Goal: Information Seeking & Learning: Check status

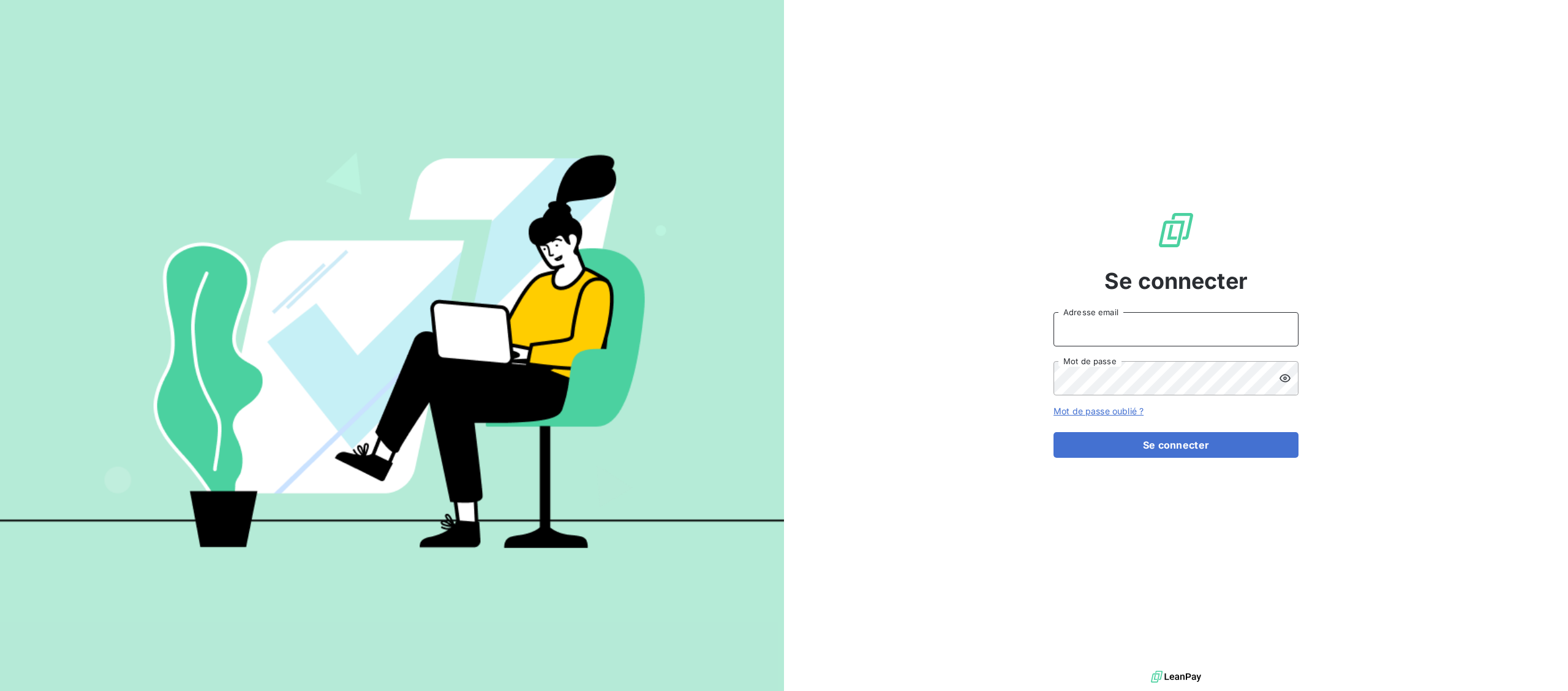
click at [1130, 329] on input "Adresse email" at bounding box center [1176, 330] width 245 height 35
type input "[EMAIL_ADDRESS][DOMAIN_NAME]"
click at [1149, 446] on button "Se connecter" at bounding box center [1176, 445] width 245 height 26
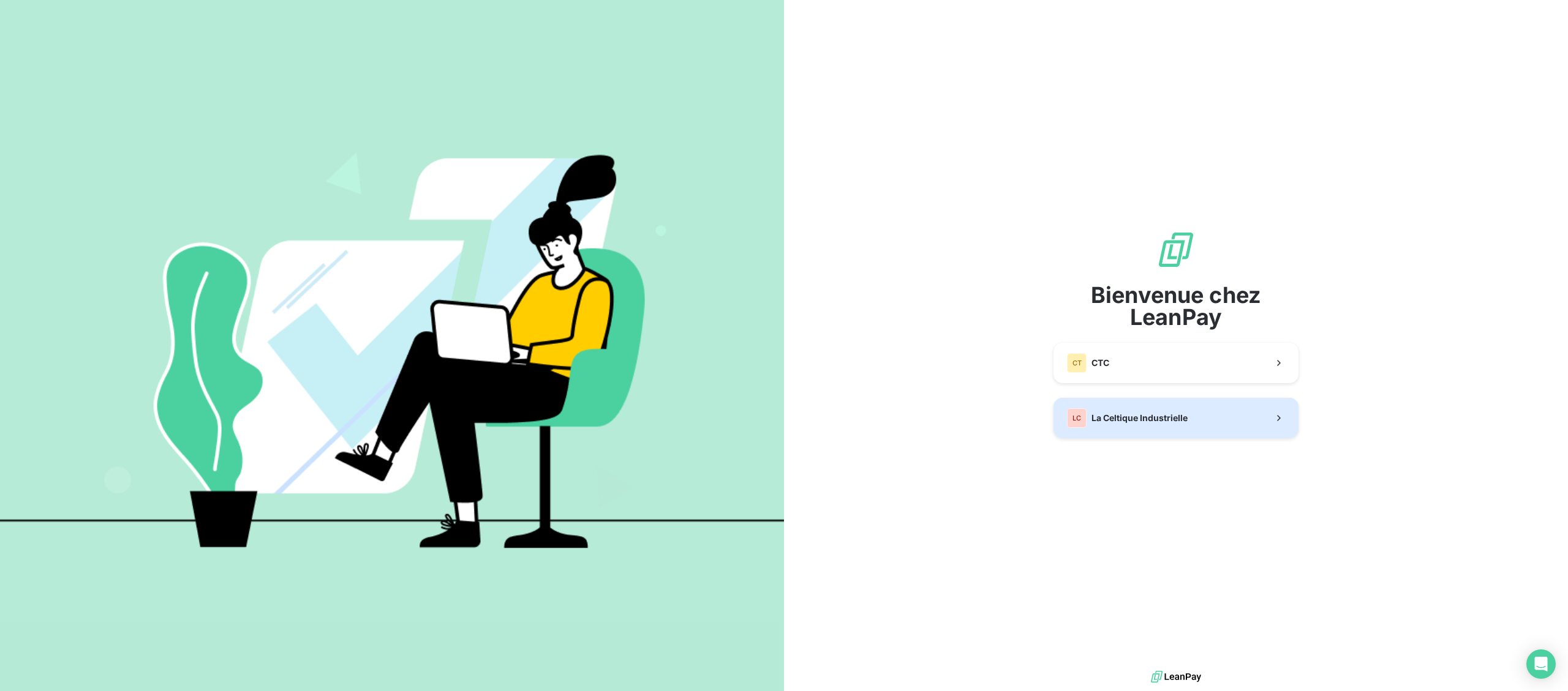
click at [1117, 426] on div "LC La Celtique Industrielle" at bounding box center [1127, 418] width 120 height 20
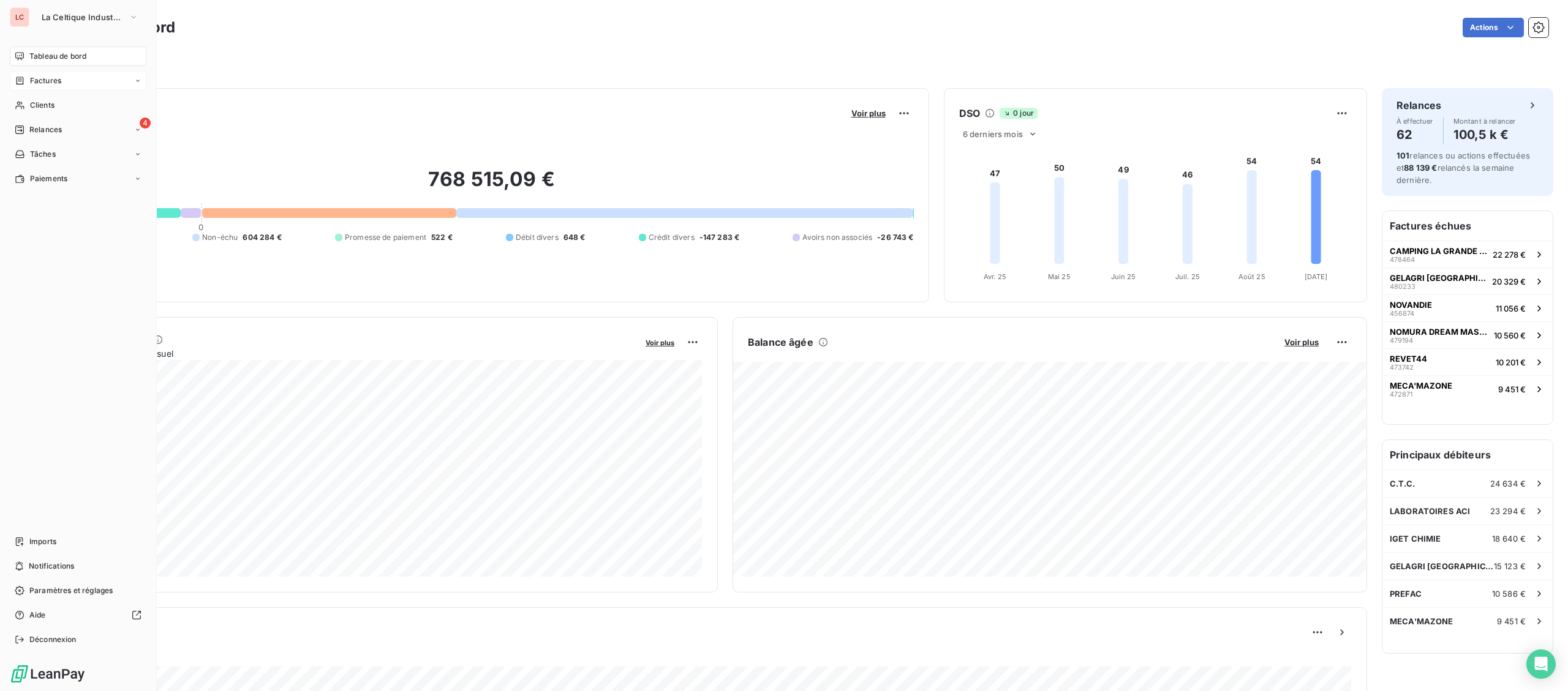
click at [35, 81] on span "Factures" at bounding box center [46, 81] width 31 height 11
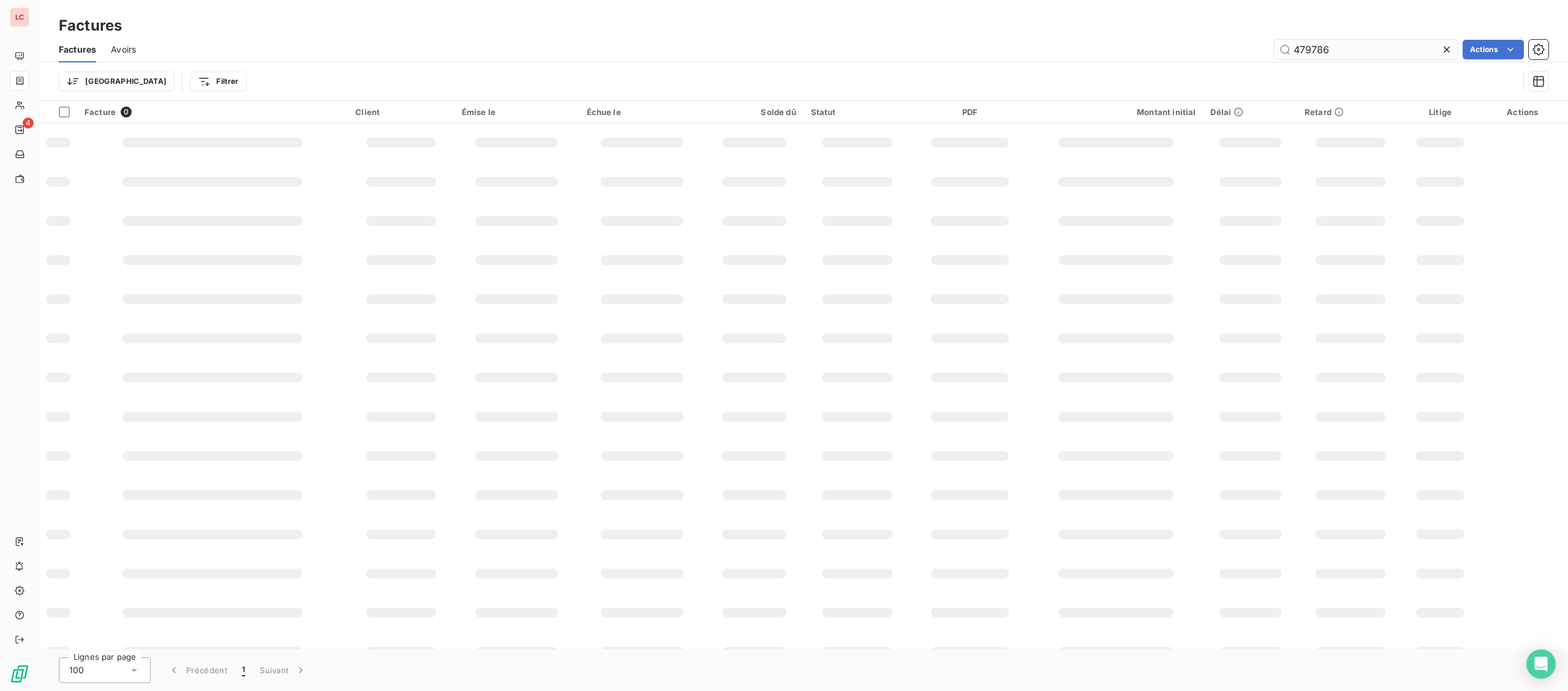
drag, startPoint x: 1382, startPoint y: 48, endPoint x: 1254, endPoint y: 47, distance: 128.0
click at [1274, 47] on input "479786" at bounding box center [1366, 49] width 184 height 20
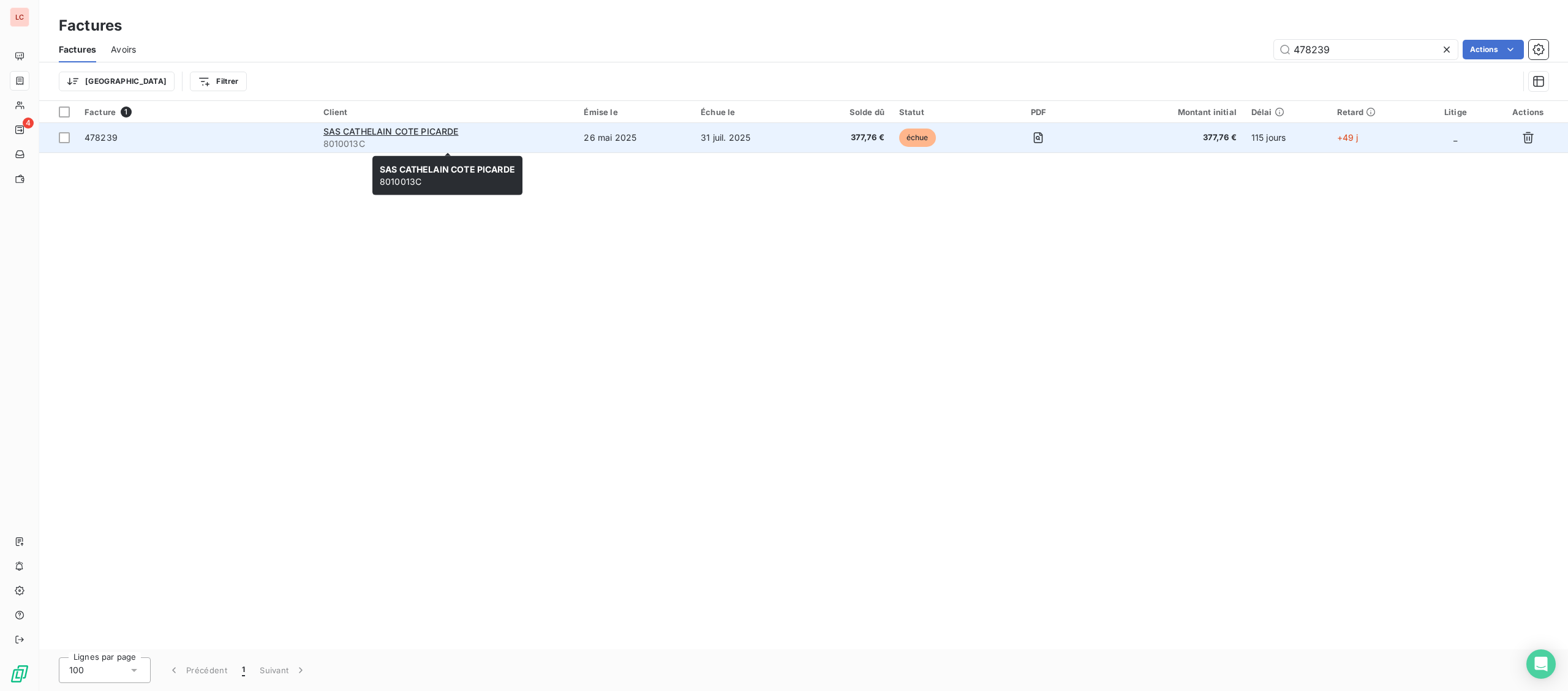
type input "478239"
click at [490, 138] on span "8010013C" at bounding box center [446, 144] width 246 height 12
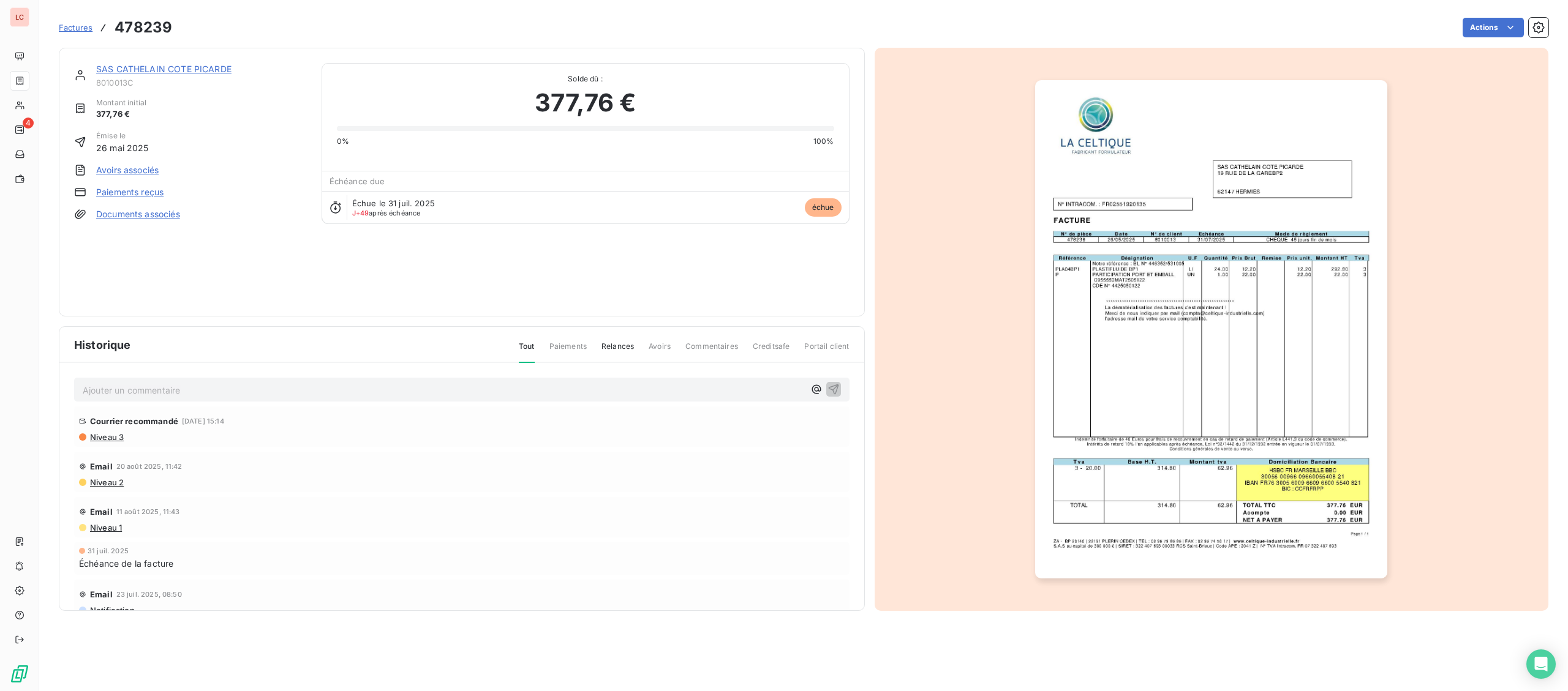
click at [140, 67] on link "SAS CATHELAIN COTE PICARDE" at bounding box center [164, 69] width 135 height 10
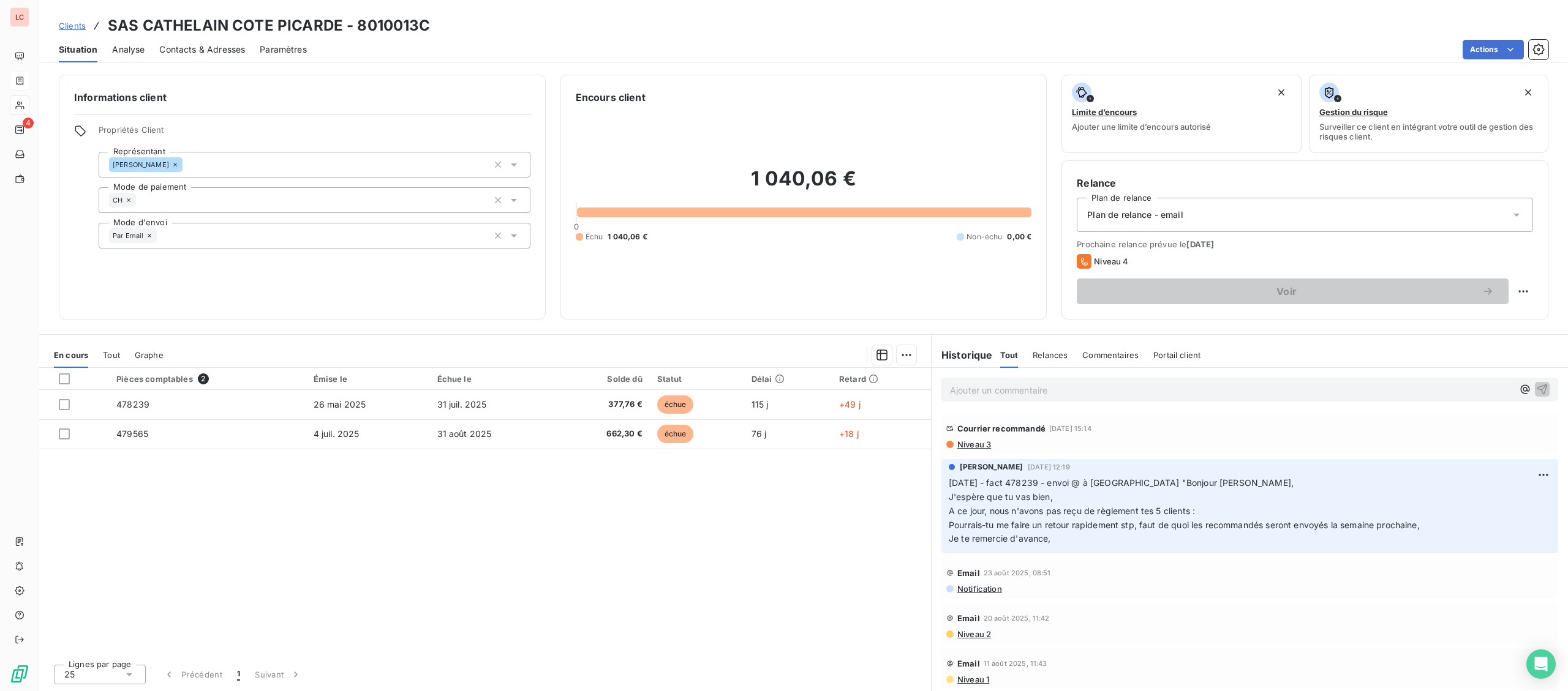
click at [1007, 392] on p "Ajouter un commentaire ﻿" at bounding box center [1232, 391] width 563 height 16
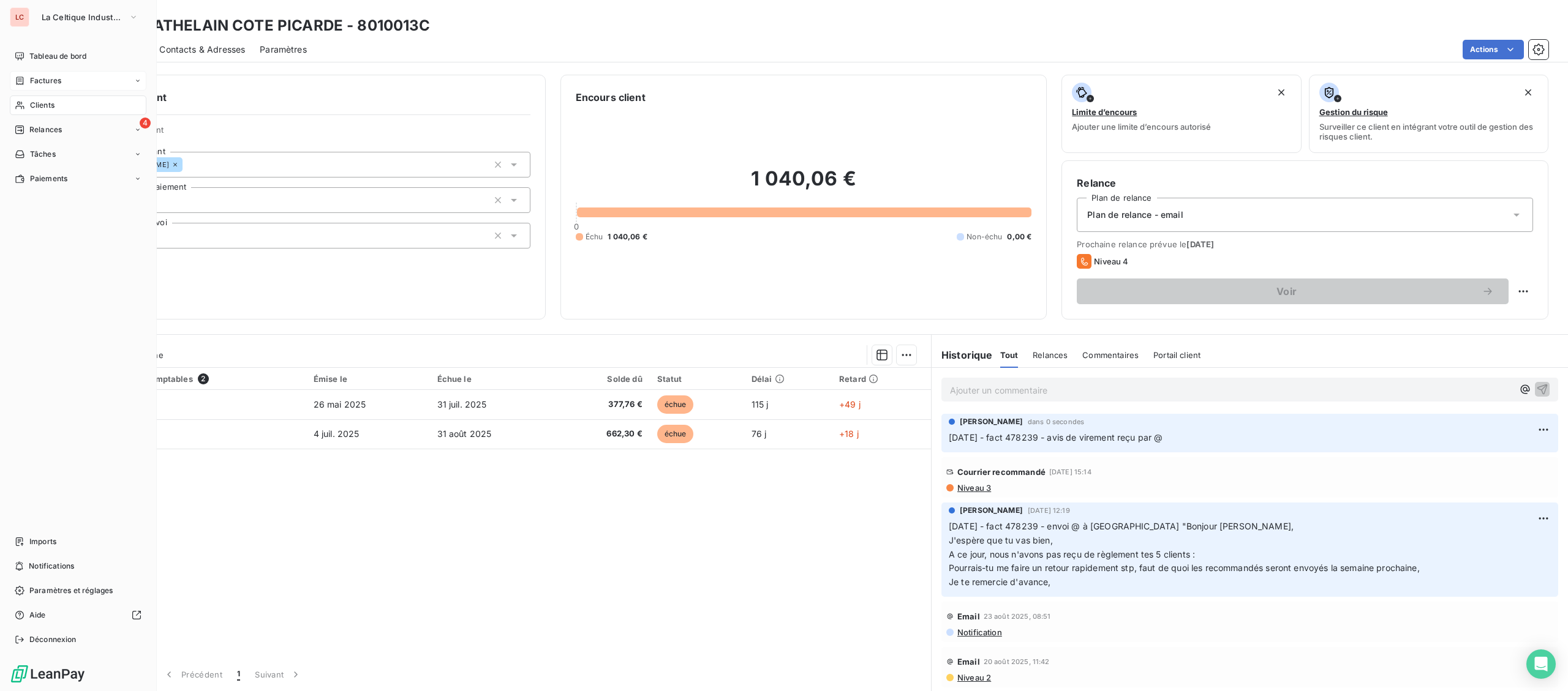
click at [19, 100] on div "Clients" at bounding box center [78, 105] width 137 height 20
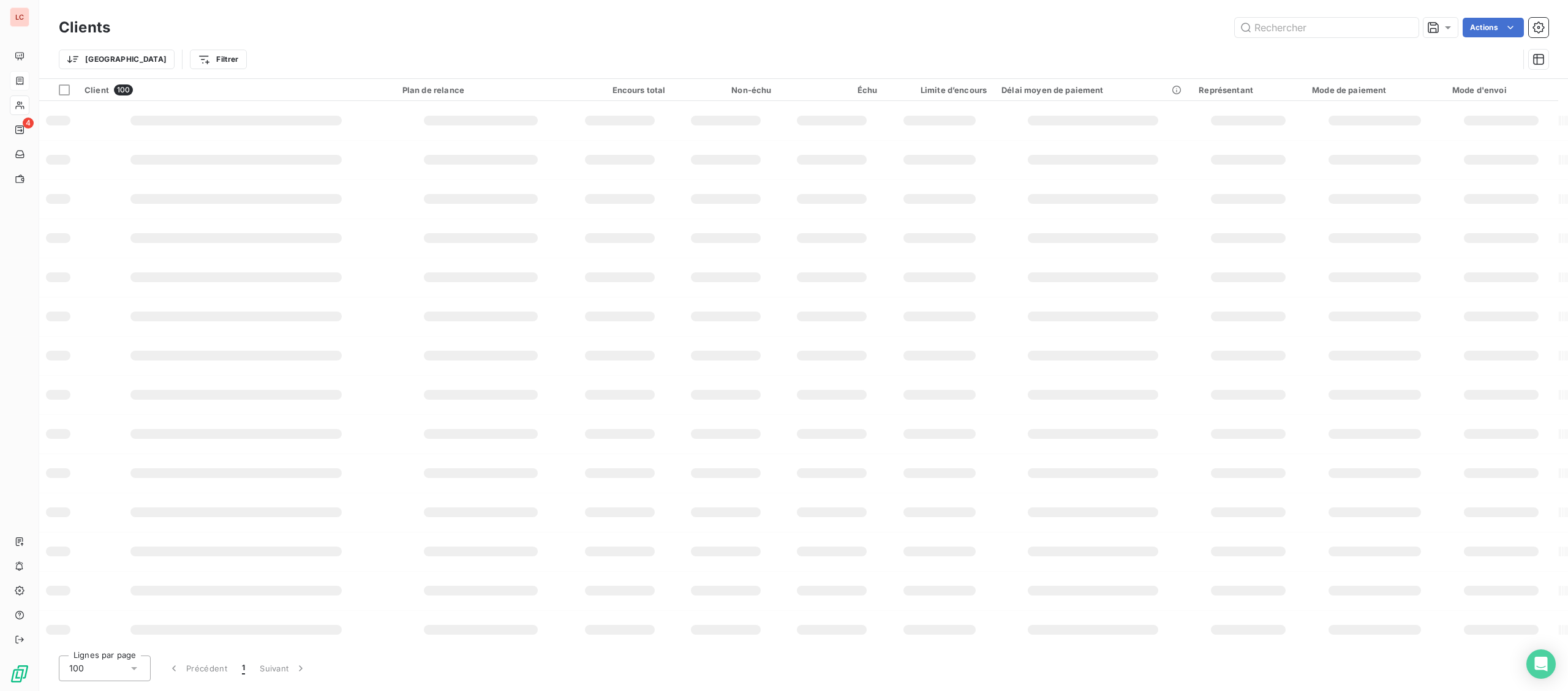
click at [1312, 25] on input "text" at bounding box center [1327, 28] width 184 height 20
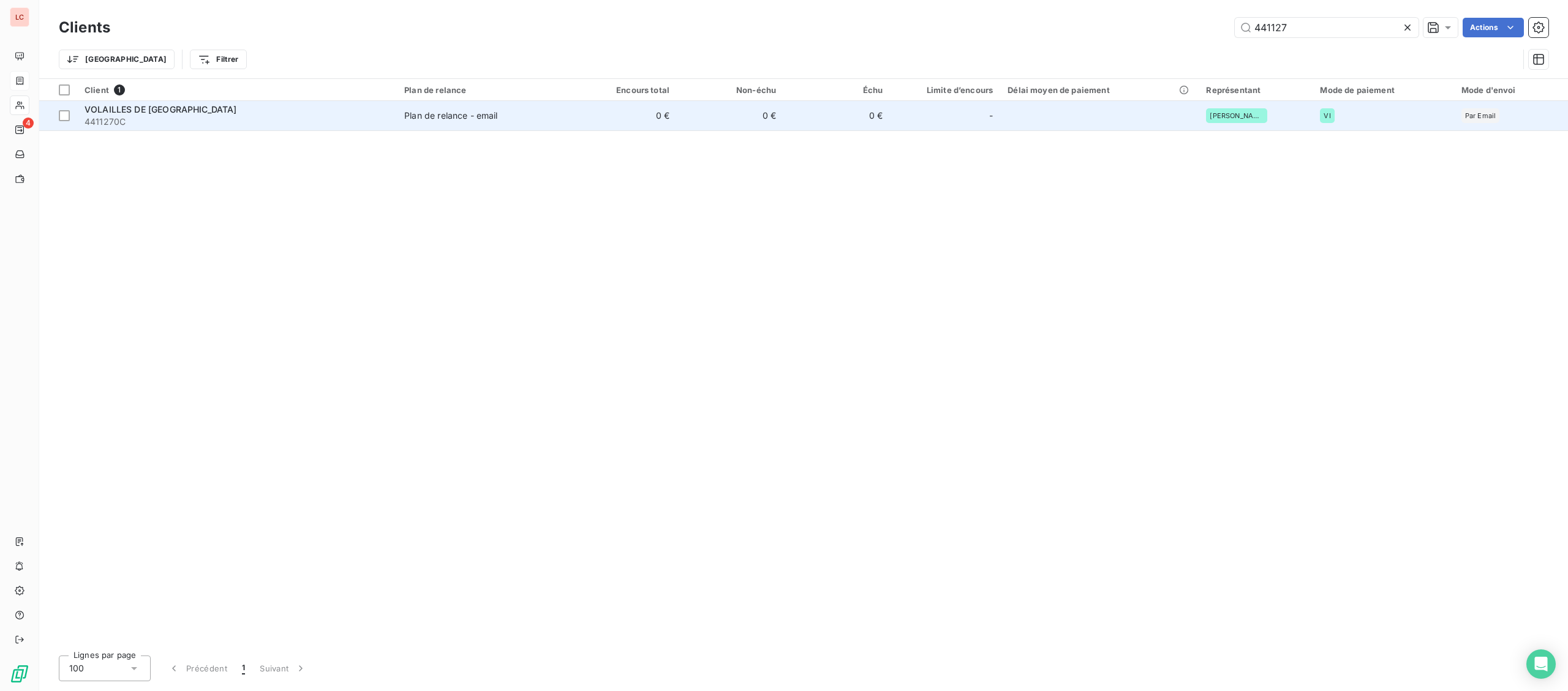
type input "441127"
click at [460, 112] on div "Plan de relance - email" at bounding box center [450, 116] width 93 height 12
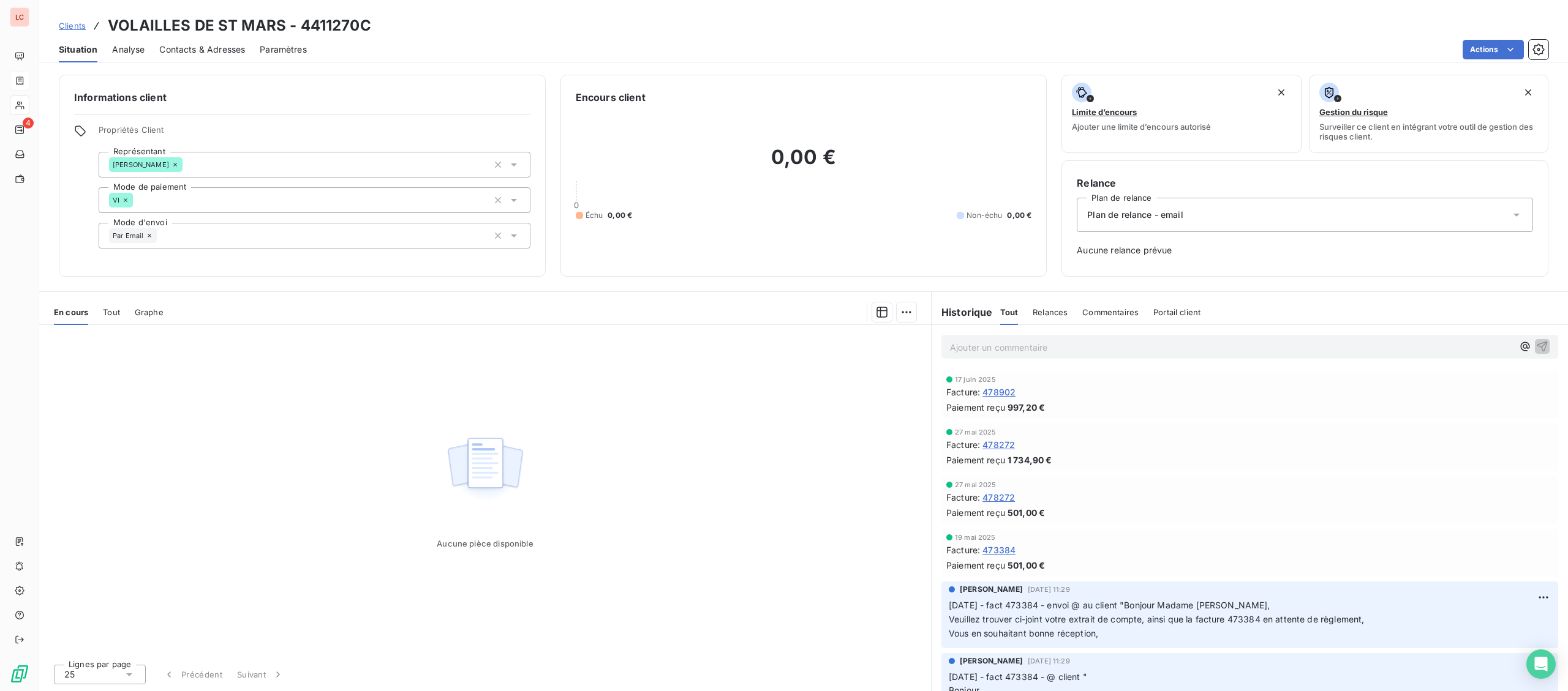
click at [1014, 352] on p "Ajouter un commentaire ﻿" at bounding box center [1232, 347] width 563 height 16
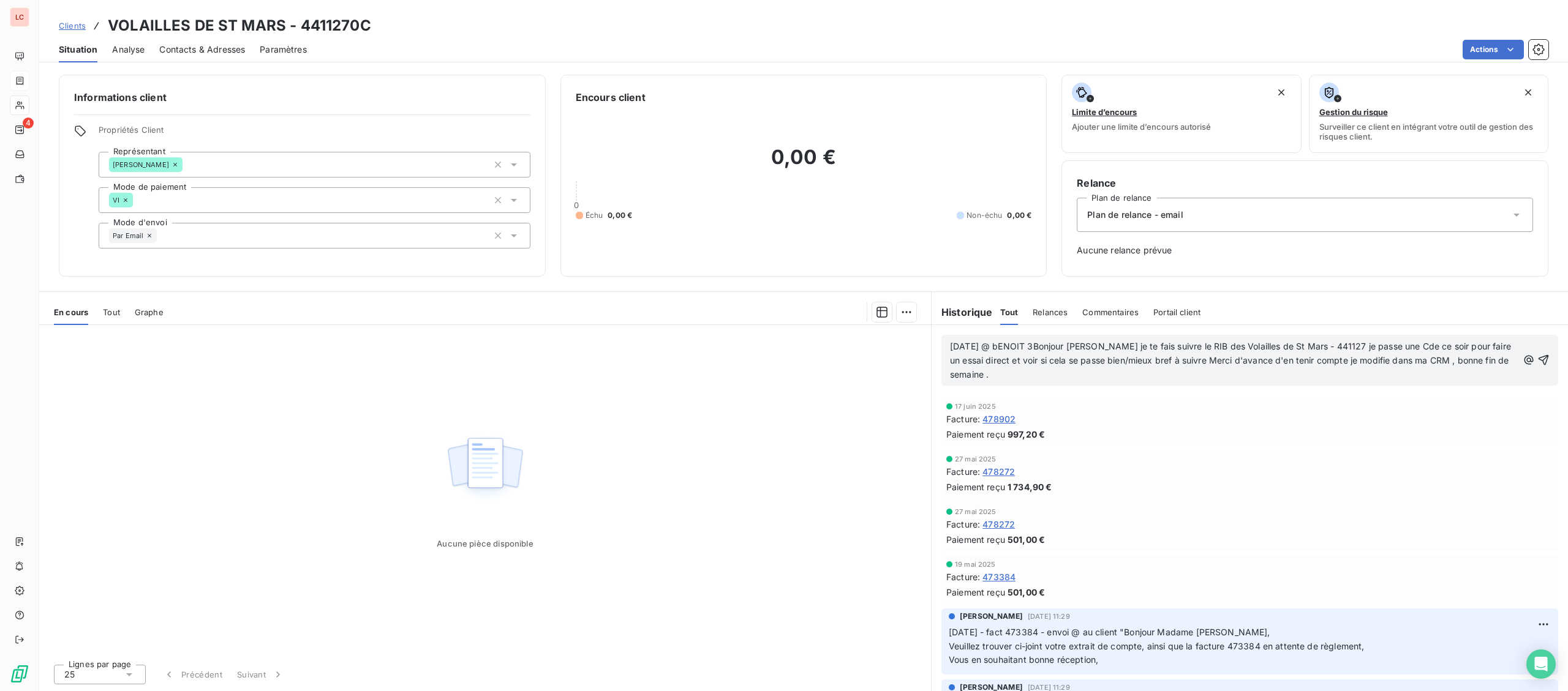
click at [1052, 348] on span "[DATE] @ bENOIT 3Bonjour [PERSON_NAME] je te fais suivre le RIB des Volailles d…" at bounding box center [1232, 360] width 564 height 39
